Goal: Task Accomplishment & Management: Use online tool/utility

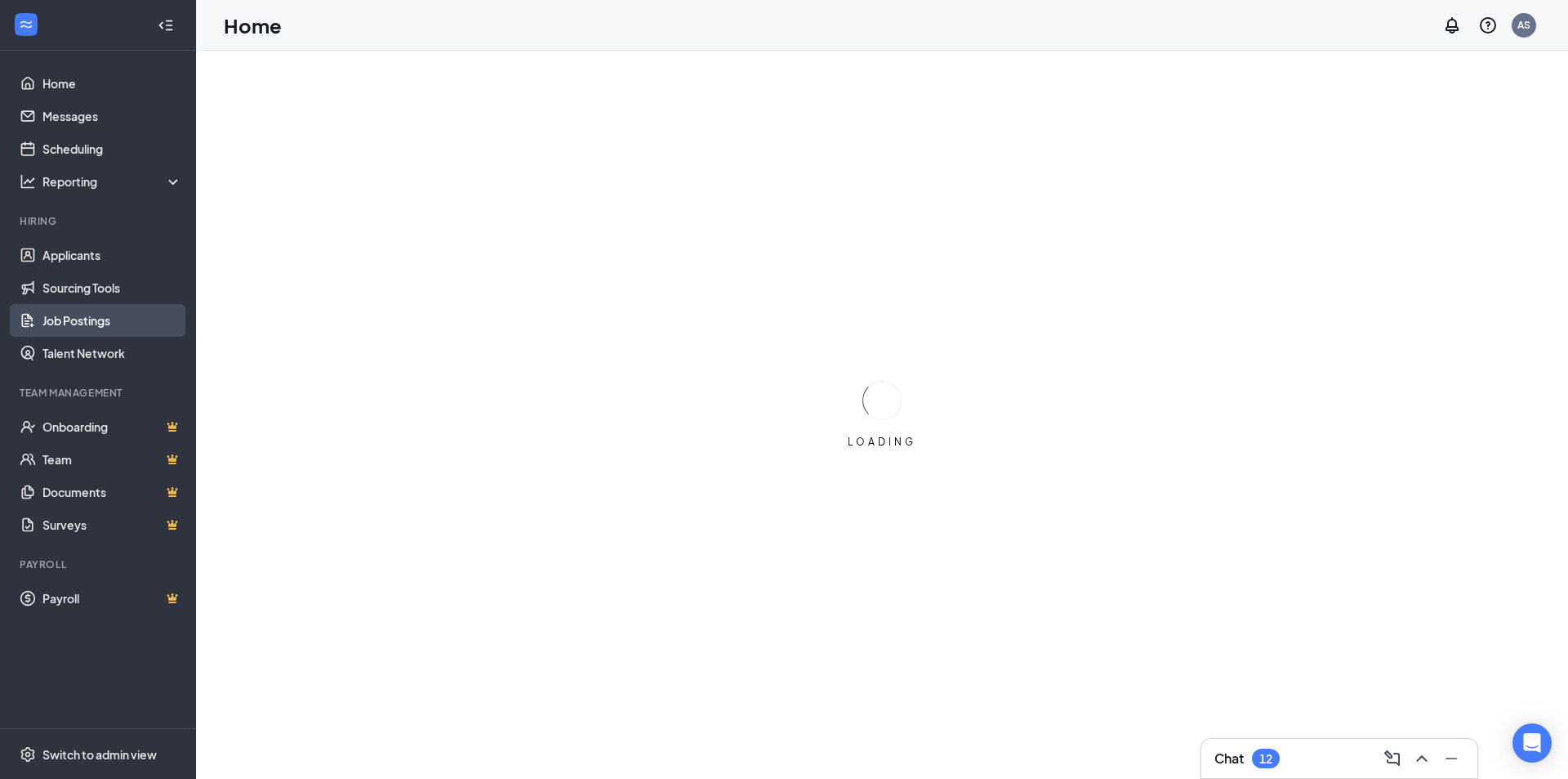
click at [88, 320] on link "Job Postings" at bounding box center [113, 320] width 140 height 33
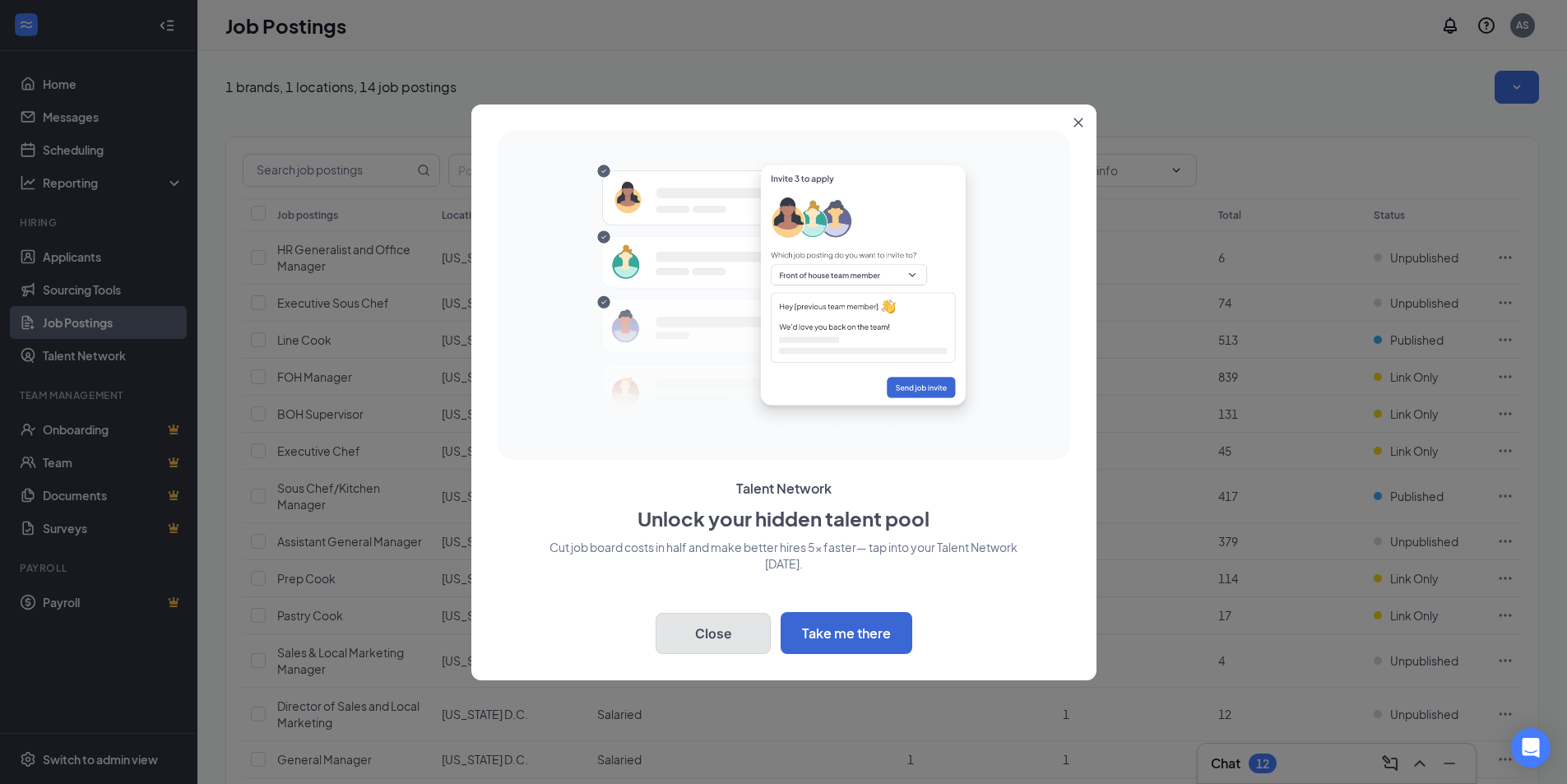
click at [734, 625] on button "Close" at bounding box center [713, 632] width 115 height 41
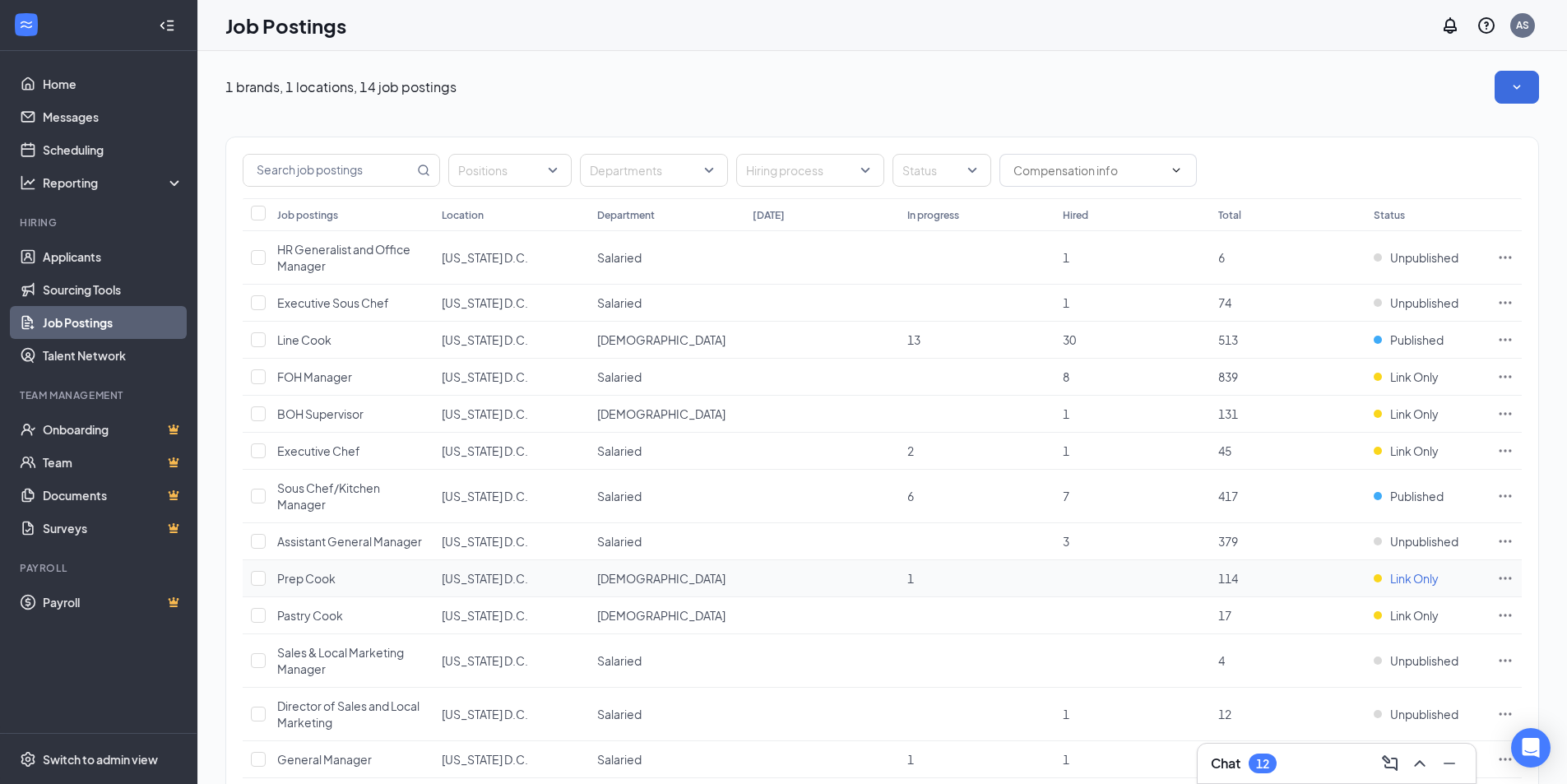
click at [1424, 577] on span "Link Only" at bounding box center [1414, 578] width 48 height 16
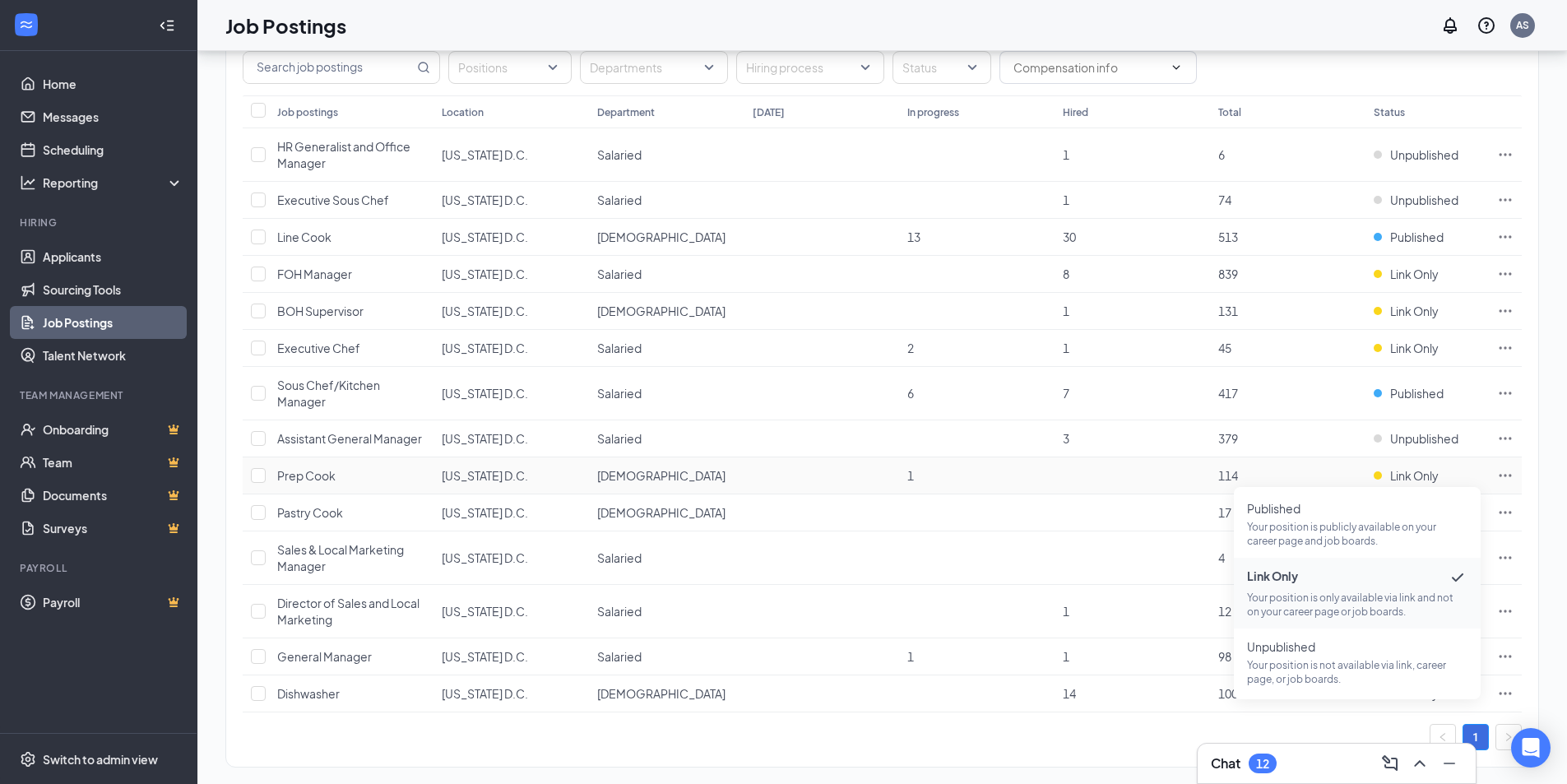
scroll to position [122, 0]
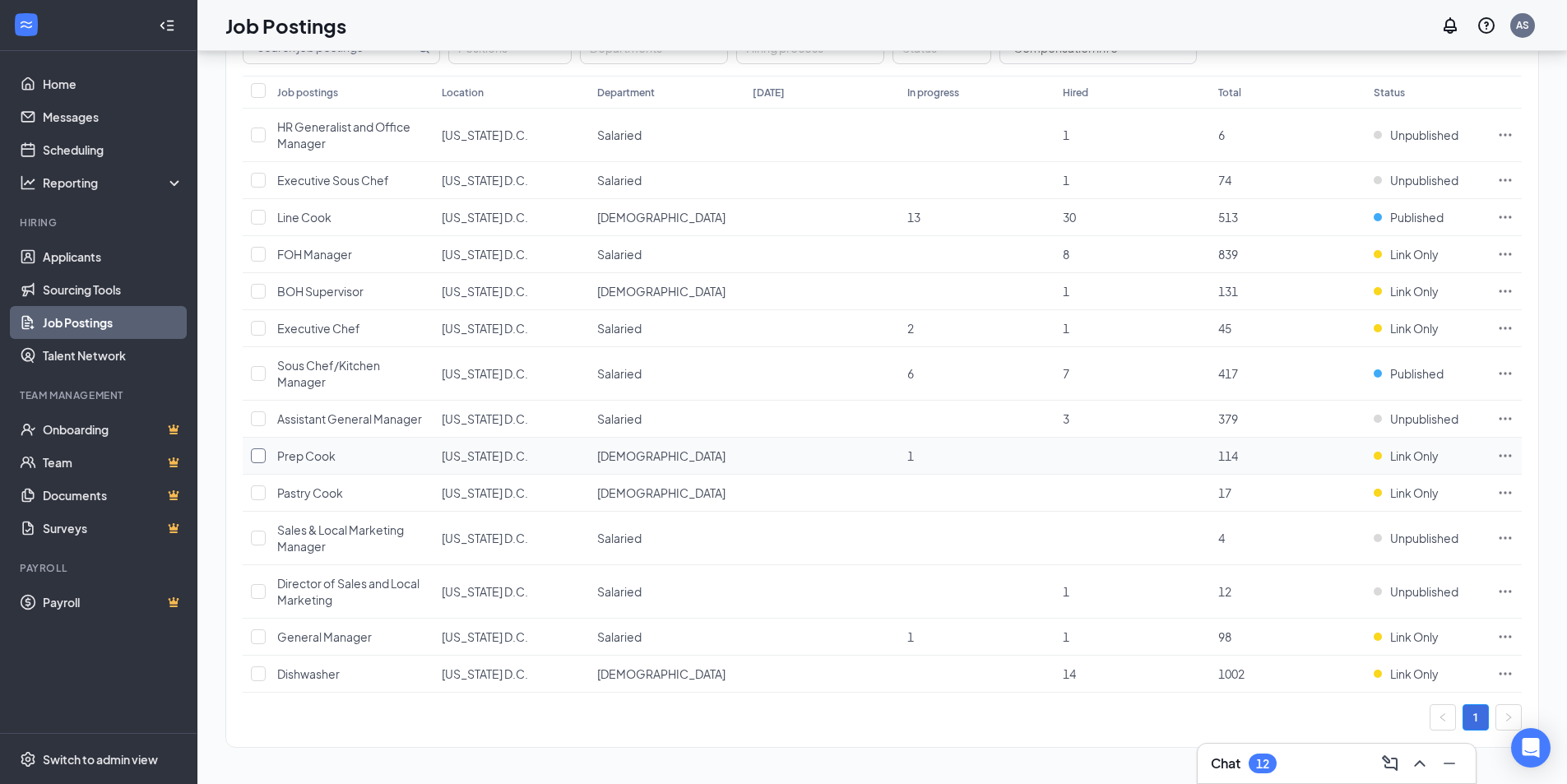
click at [258, 452] on input "checkbox" at bounding box center [258, 455] width 15 height 15
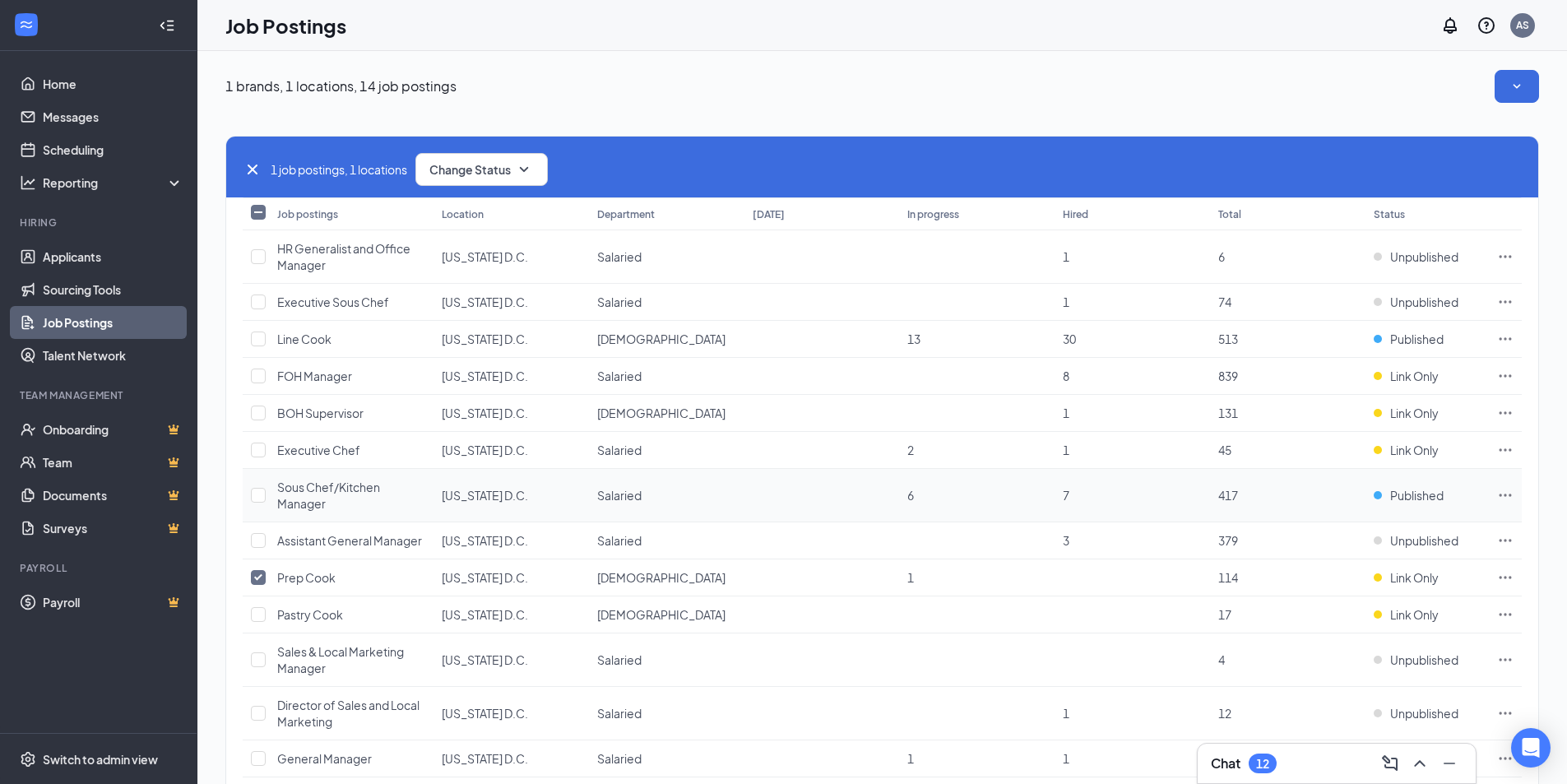
scroll to position [0, 0]
click at [1506, 576] on icon "Ellipses" at bounding box center [1506, 578] width 16 height 16
click at [1372, 678] on span "Link to job posting" at bounding box center [1327, 681] width 96 height 15
click at [255, 572] on input "checkbox" at bounding box center [258, 578] width 15 height 15
checkbox input "false"
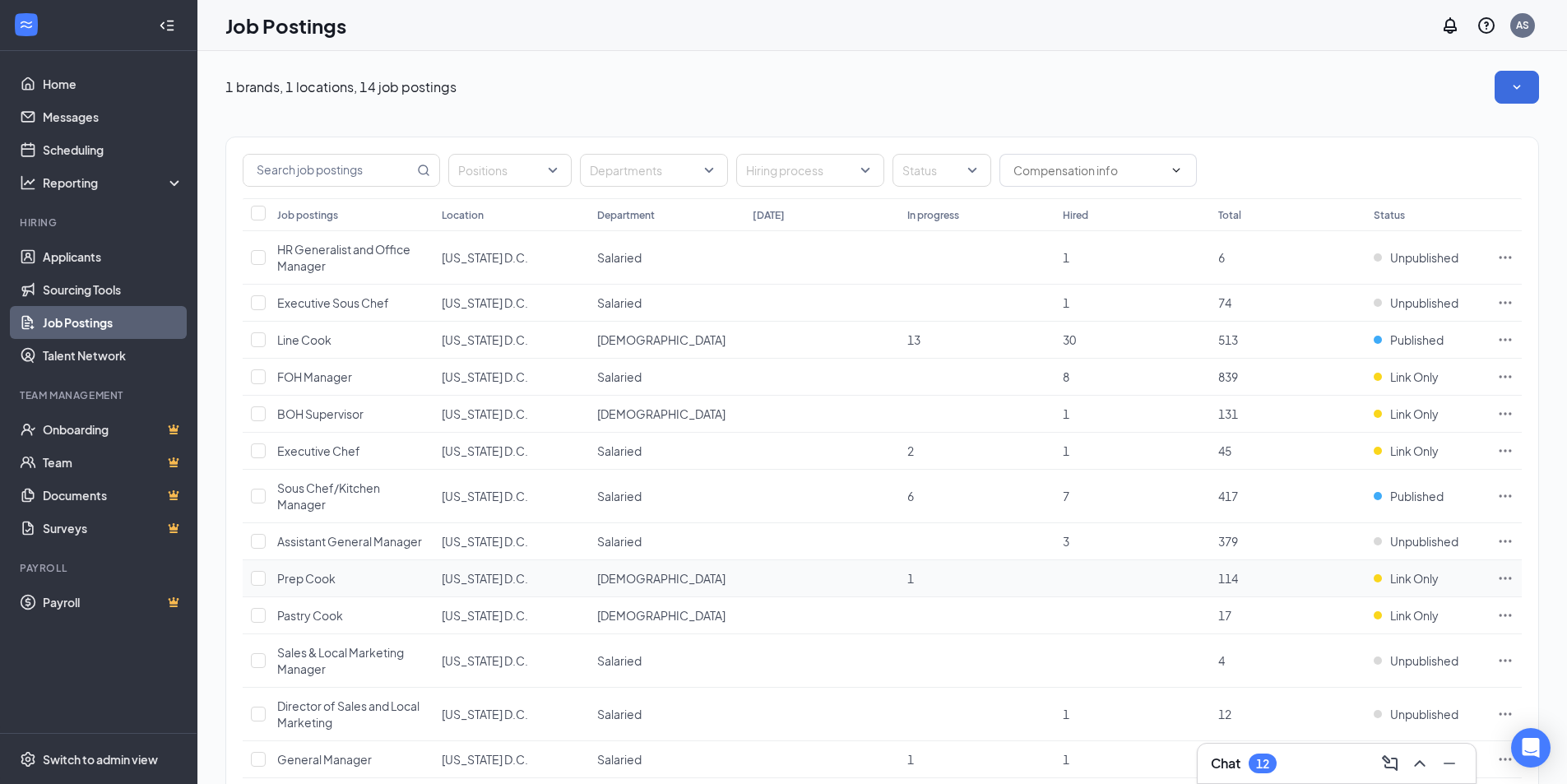
click at [1510, 577] on icon "Ellipses" at bounding box center [1506, 578] width 16 height 16
click at [1333, 683] on span "Link to job posting" at bounding box center [1327, 681] width 96 height 15
